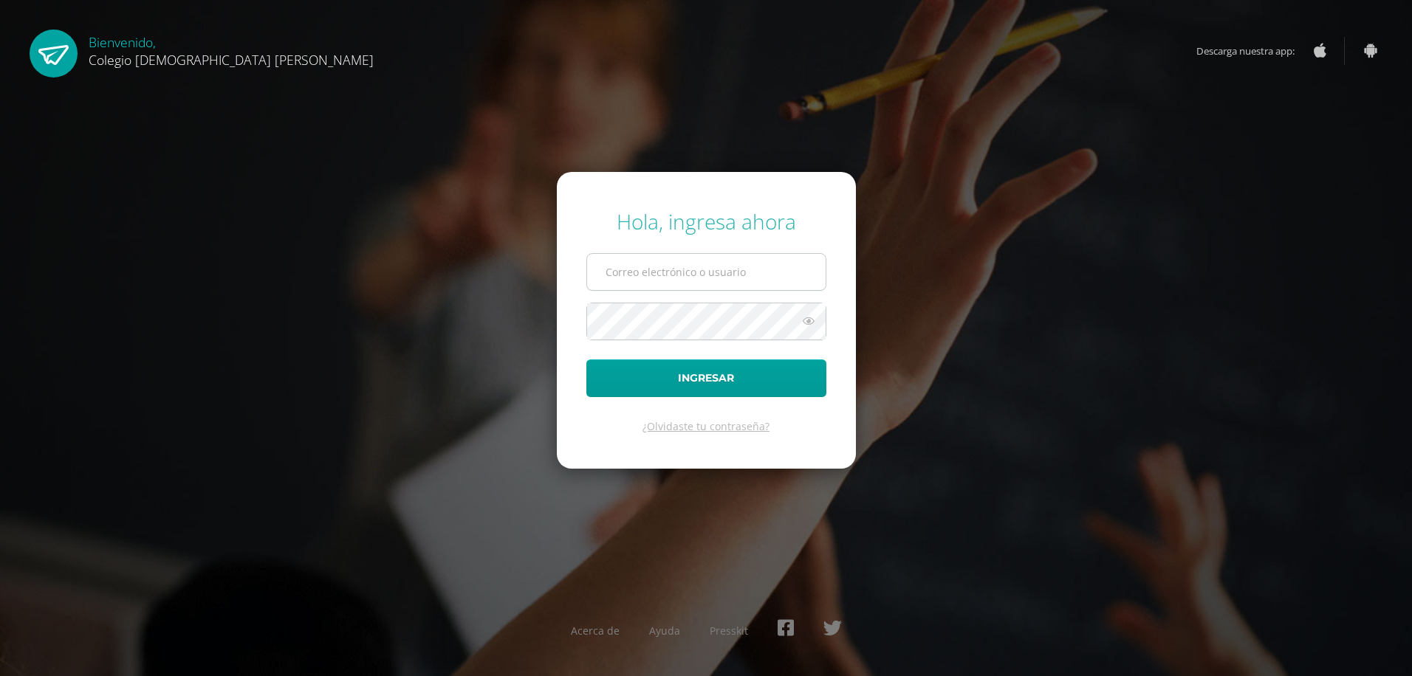
click at [715, 280] on input "text" at bounding box center [706, 272] width 239 height 36
click at [586, 360] on button "Ingresar" at bounding box center [706, 379] width 240 height 38
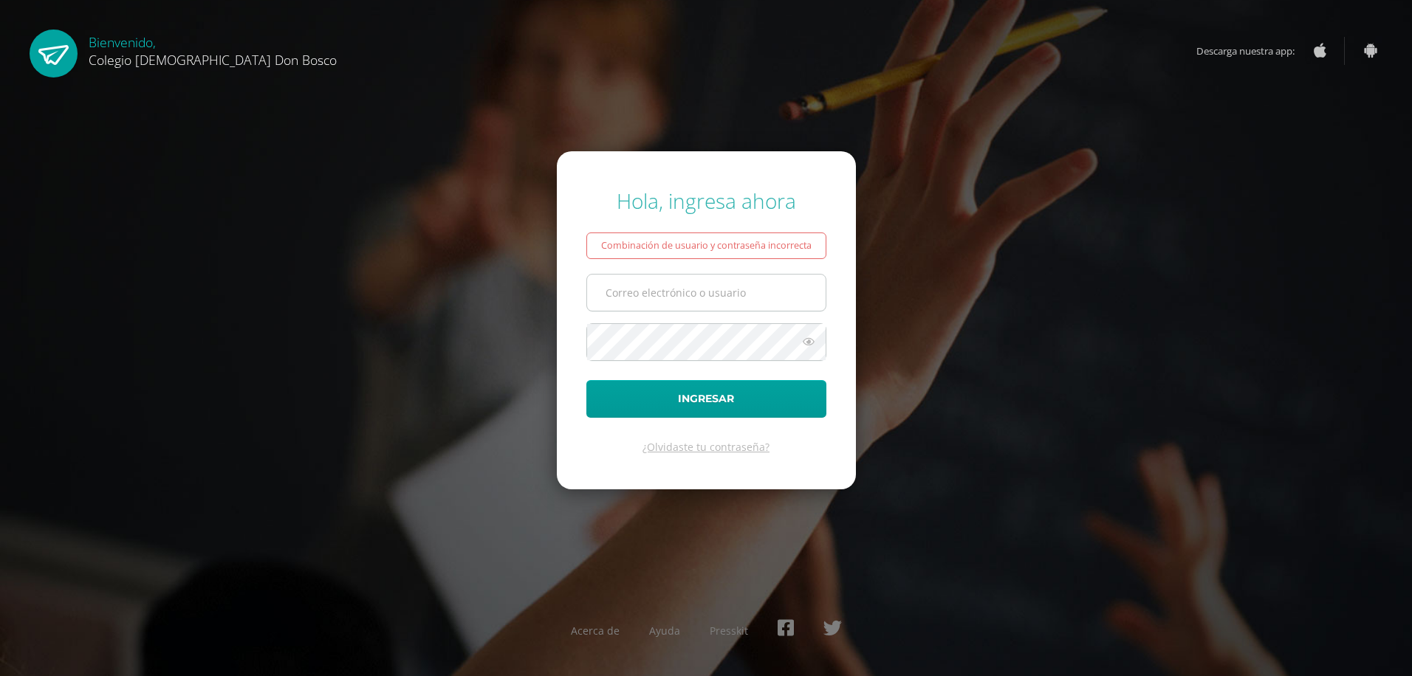
click at [693, 305] on input "text" at bounding box center [706, 293] width 239 height 36
type input "p"
click at [713, 361] on form "Hola, ingresa ahora Combinación de usuario y contraseña incorrecta Ingresar ¿Ol…" at bounding box center [706, 320] width 299 height 338
click at [673, 292] on input "text" at bounding box center [706, 293] width 239 height 36
type input "p.obregon.1edb@gmail.com"
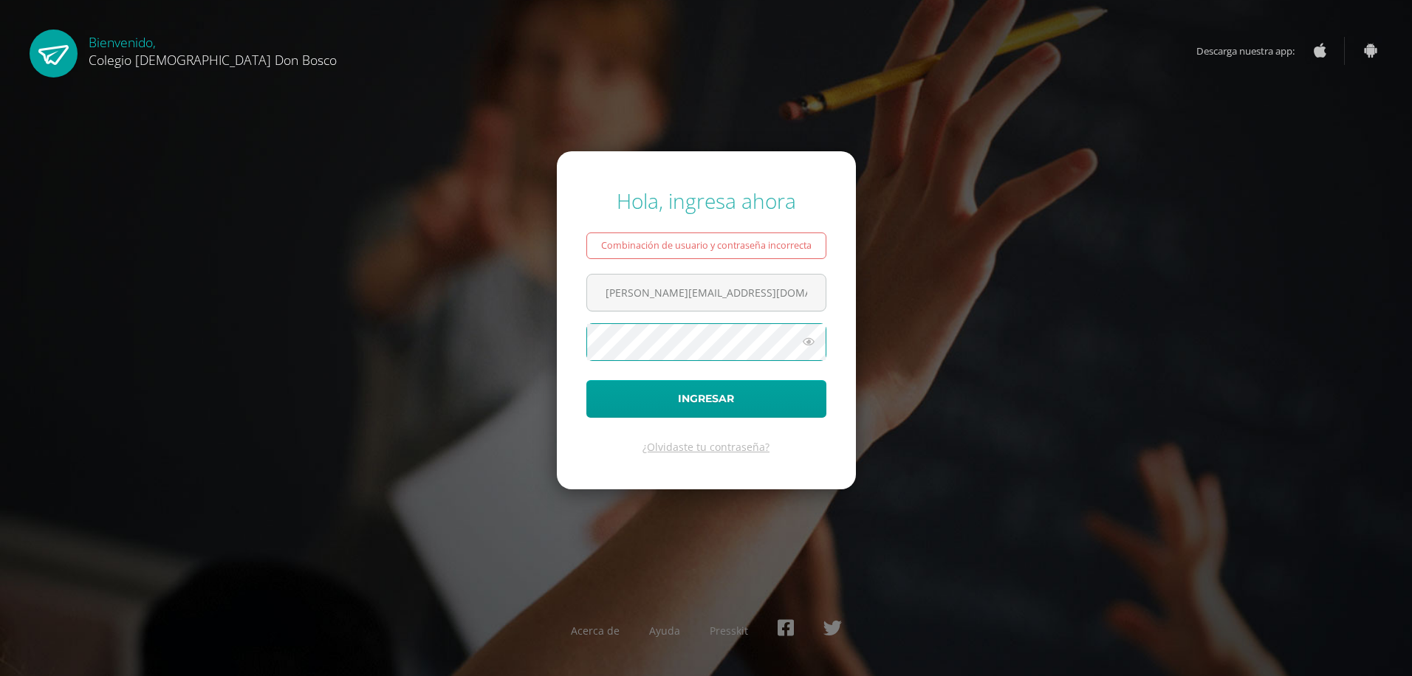
click at [586, 380] on button "Ingresar" at bounding box center [706, 399] width 240 height 38
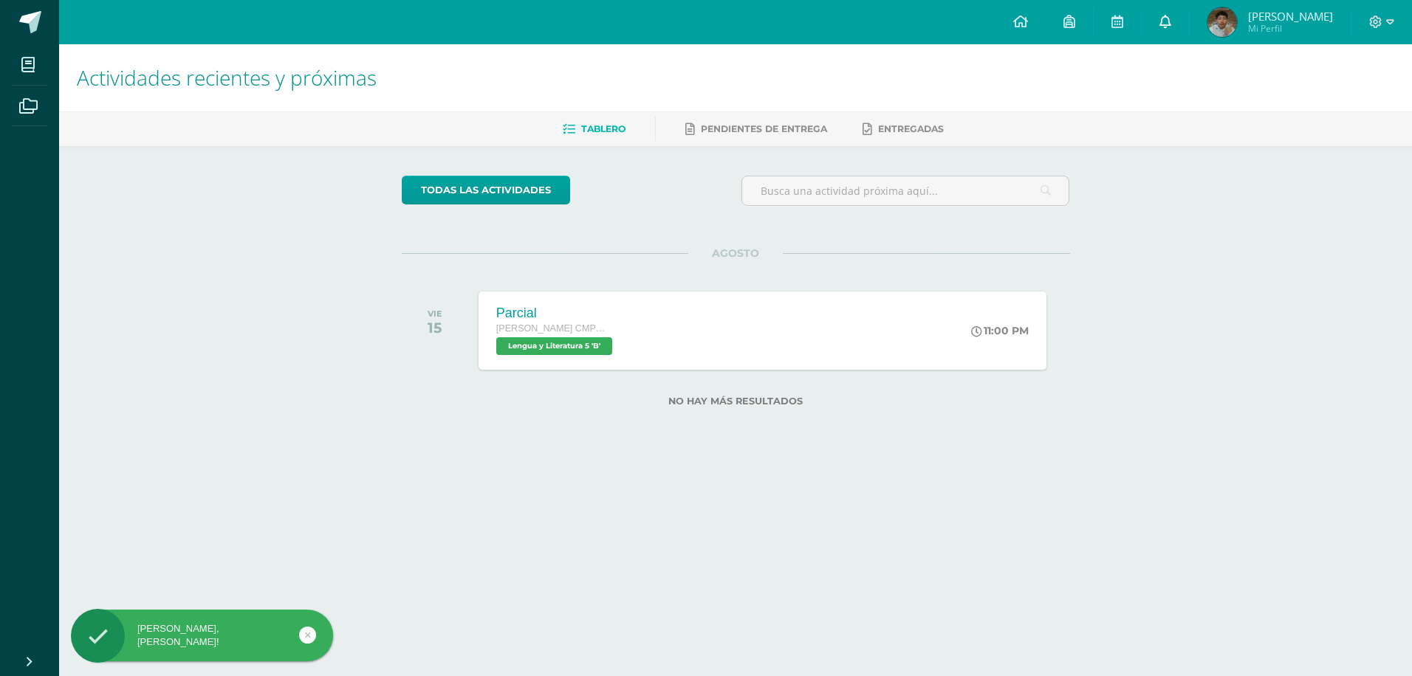
click at [1179, 35] on link at bounding box center [1165, 22] width 47 height 44
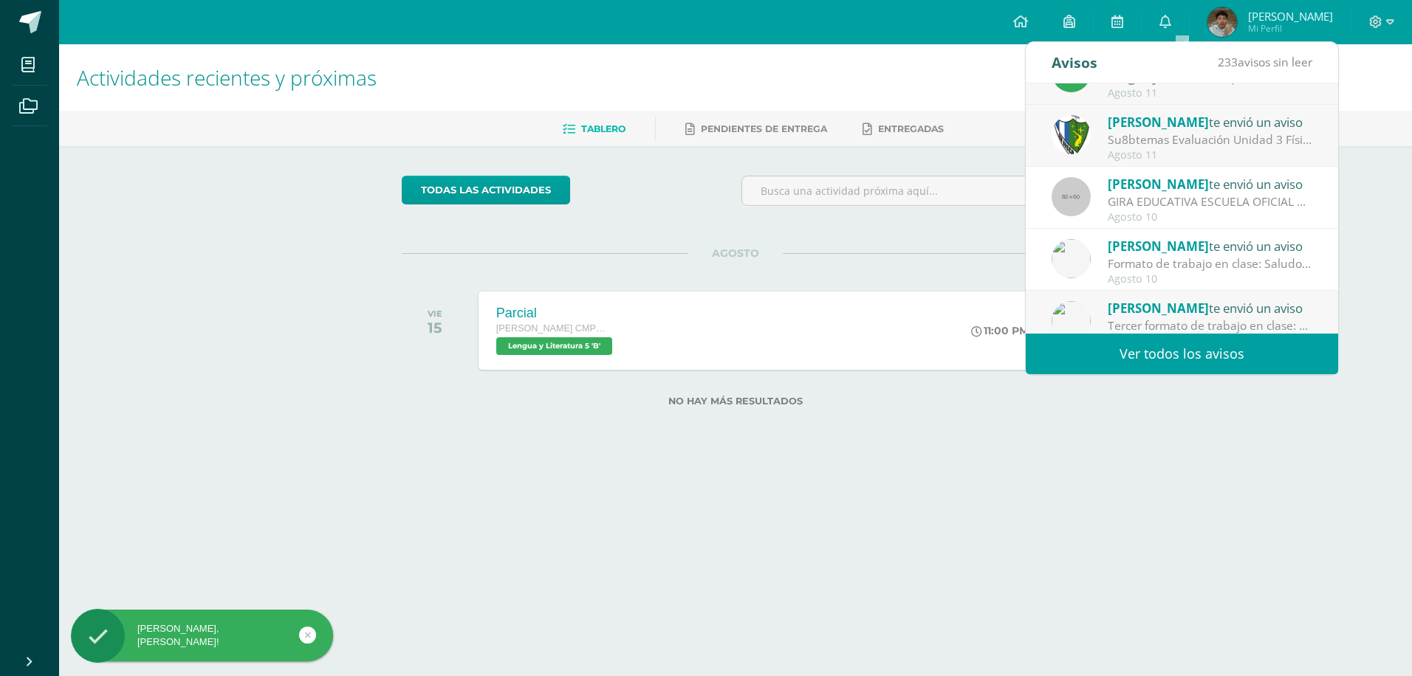
scroll to position [148, 0]
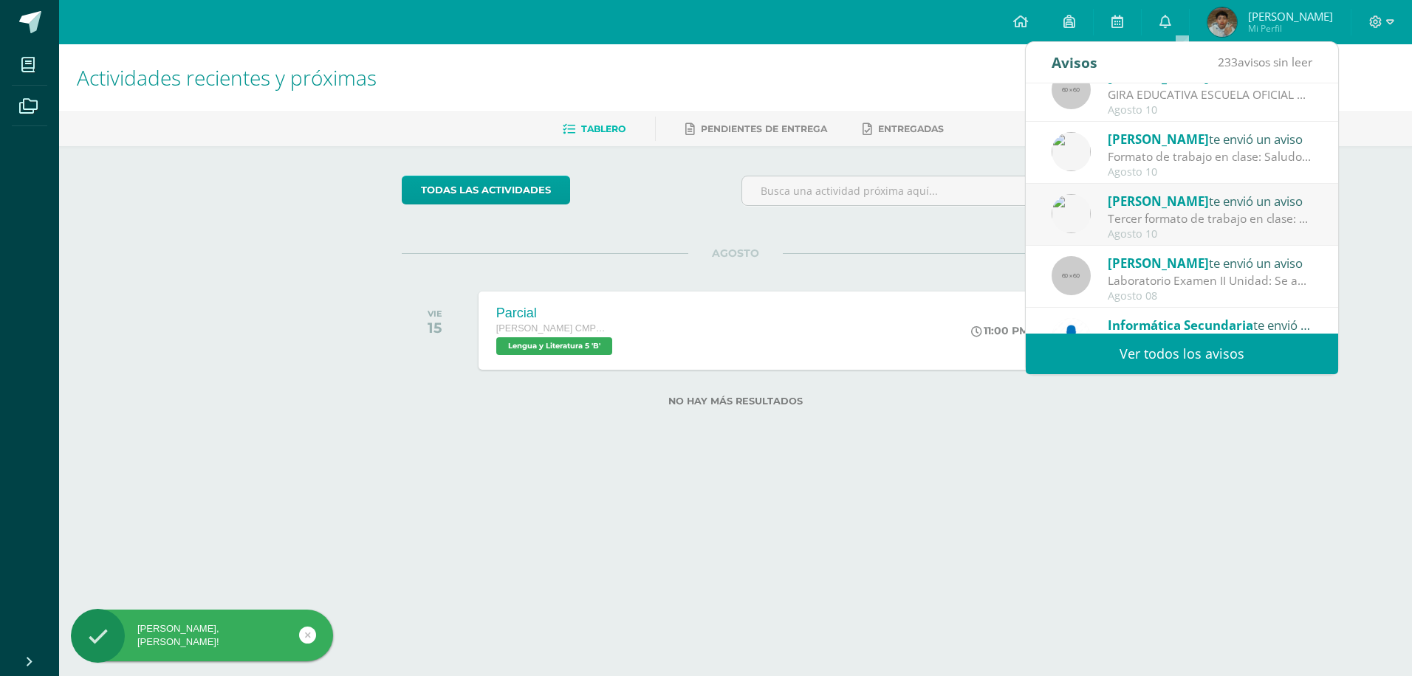
click at [1151, 278] on div "Laboratorio Examen II Unidad: Se adjunta el laboratorio examen de la II Unidad …" at bounding box center [1210, 280] width 205 height 17
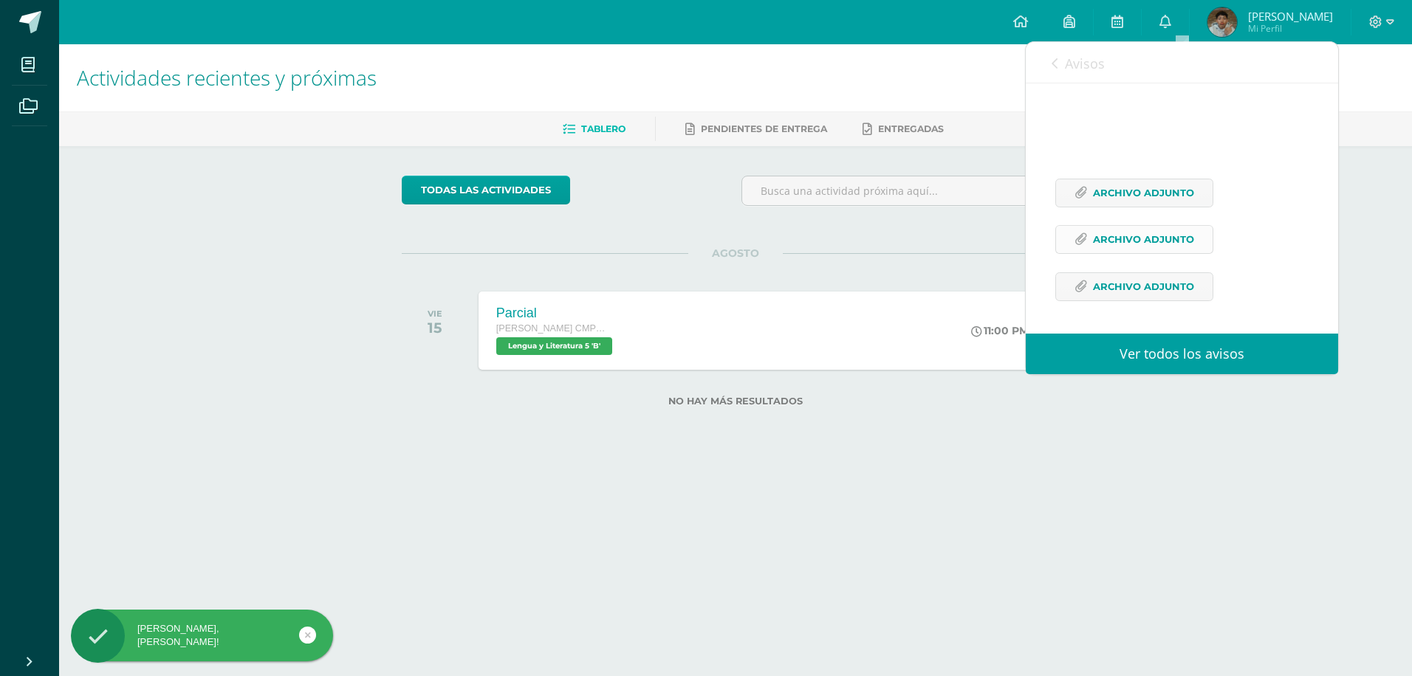
scroll to position [262, 0]
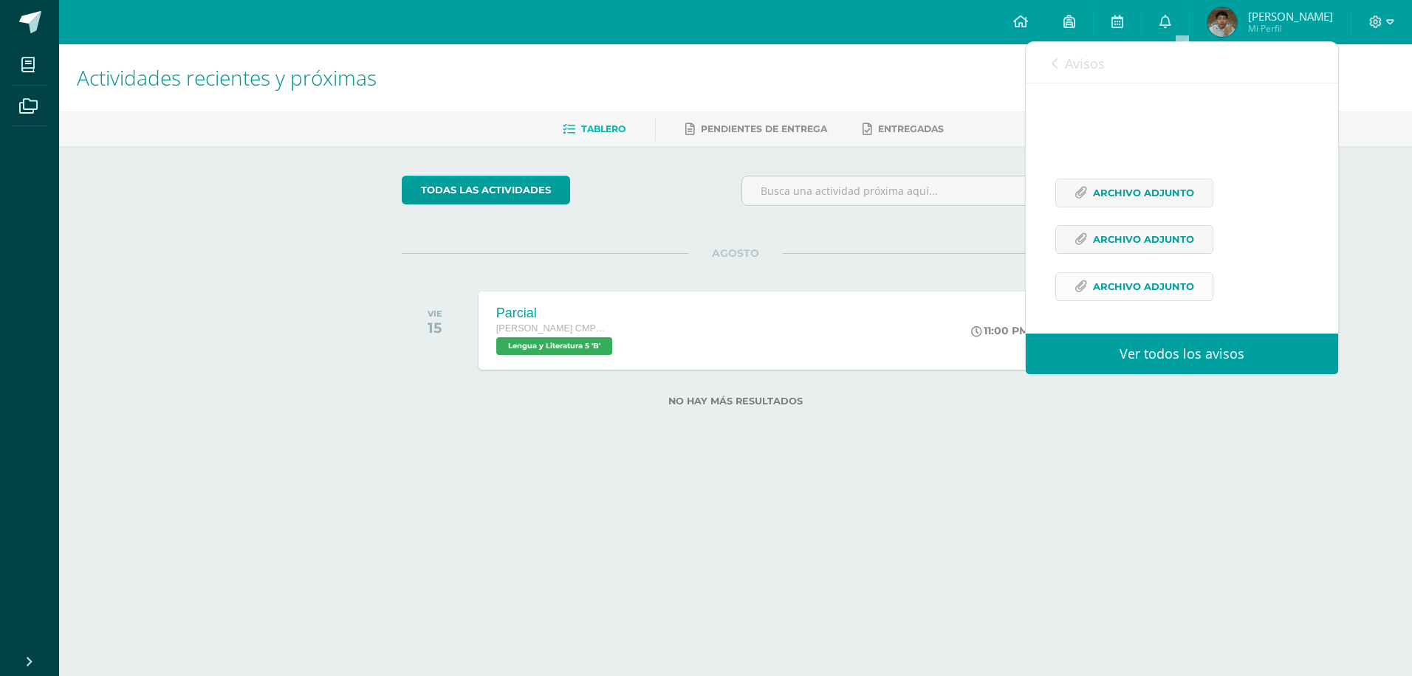
click at [1131, 280] on span "Archivo Adjunto" at bounding box center [1143, 286] width 101 height 27
click at [1136, 288] on span "Archivo Adjunto" at bounding box center [1143, 286] width 101 height 27
click at [1129, 243] on span "Archivo Adjunto" at bounding box center [1143, 239] width 101 height 27
click at [1151, 199] on span "Archivo Adjunto" at bounding box center [1143, 192] width 101 height 27
click at [1095, 66] on span "Avisos" at bounding box center [1085, 64] width 40 height 18
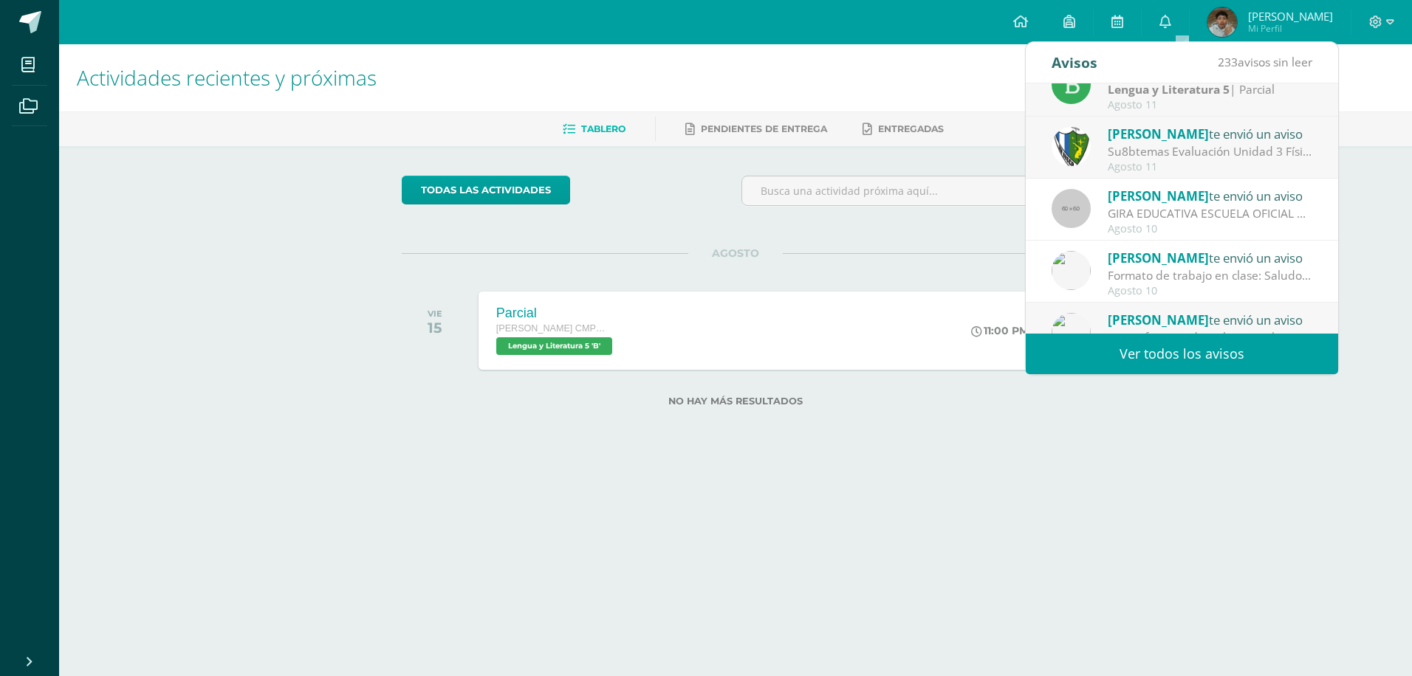
scroll to position [0, 0]
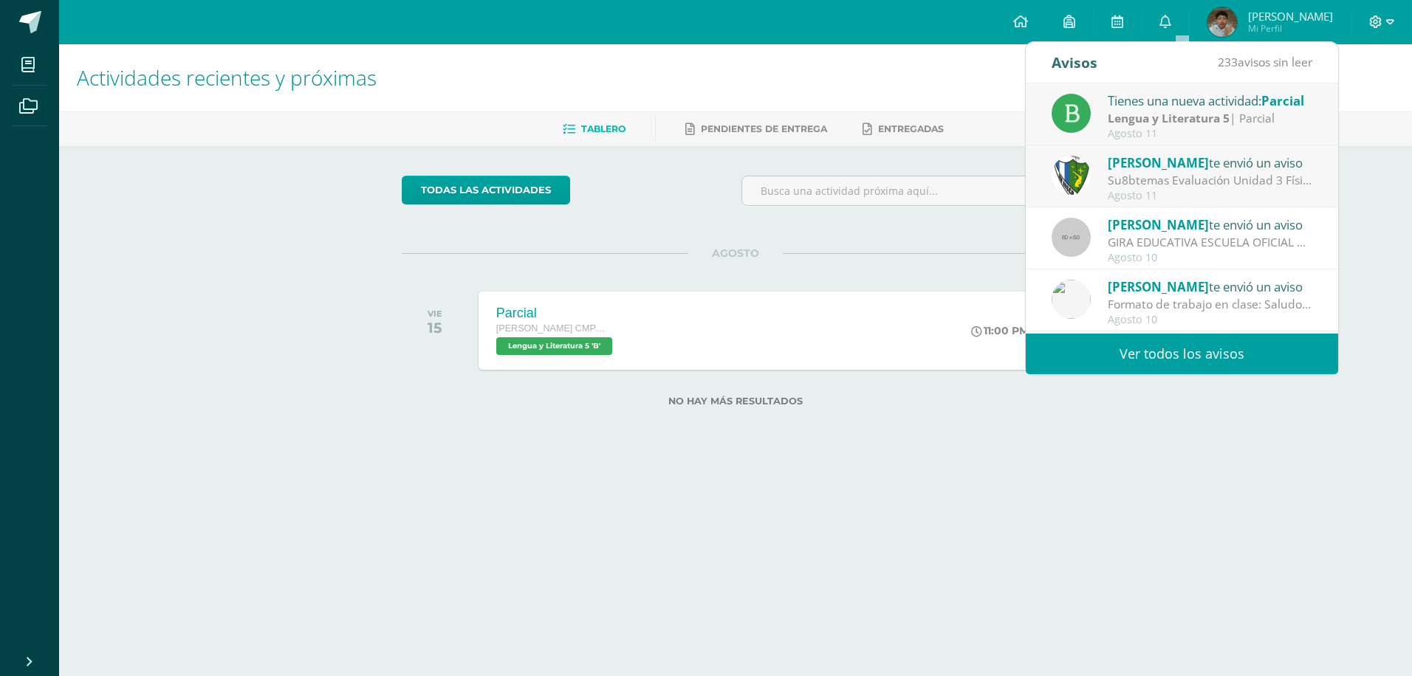
click at [1386, 24] on icon at bounding box center [1390, 22] width 8 height 13
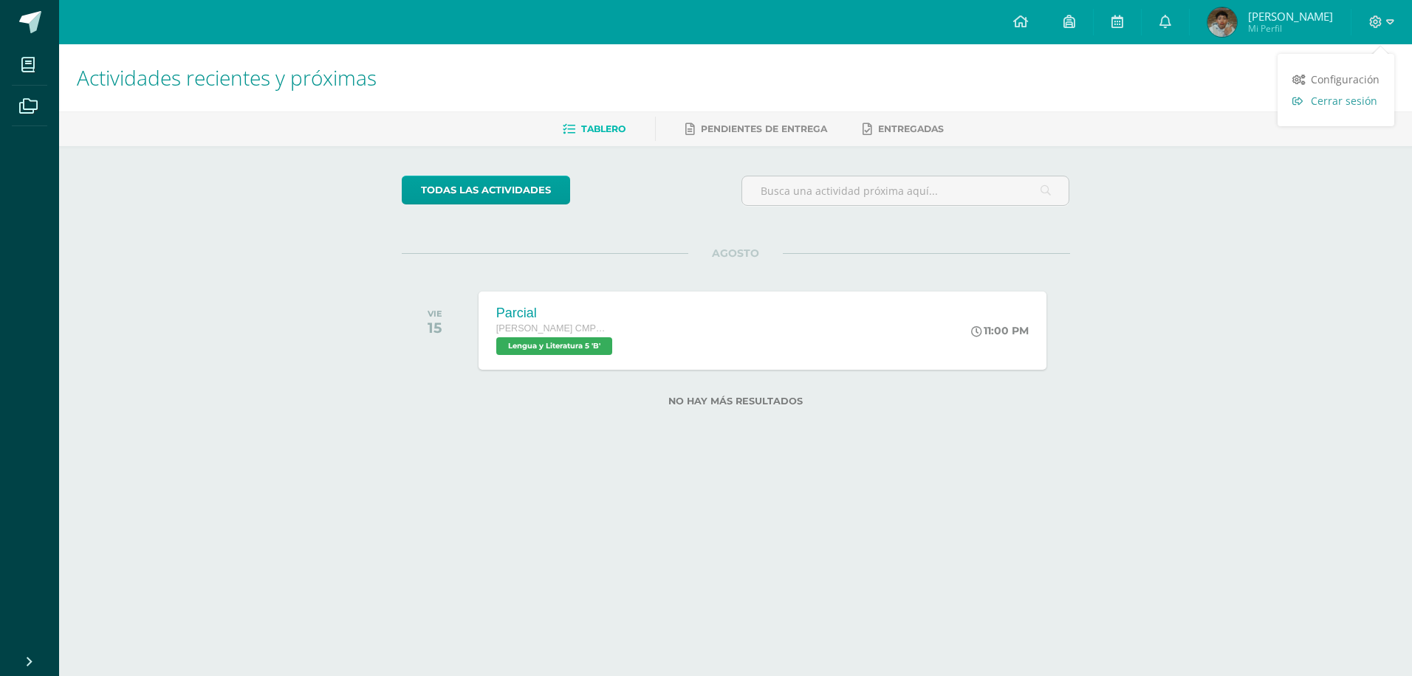
click at [1339, 101] on span "Cerrar sesión" at bounding box center [1344, 101] width 66 height 14
